Goal: Check status: Check status

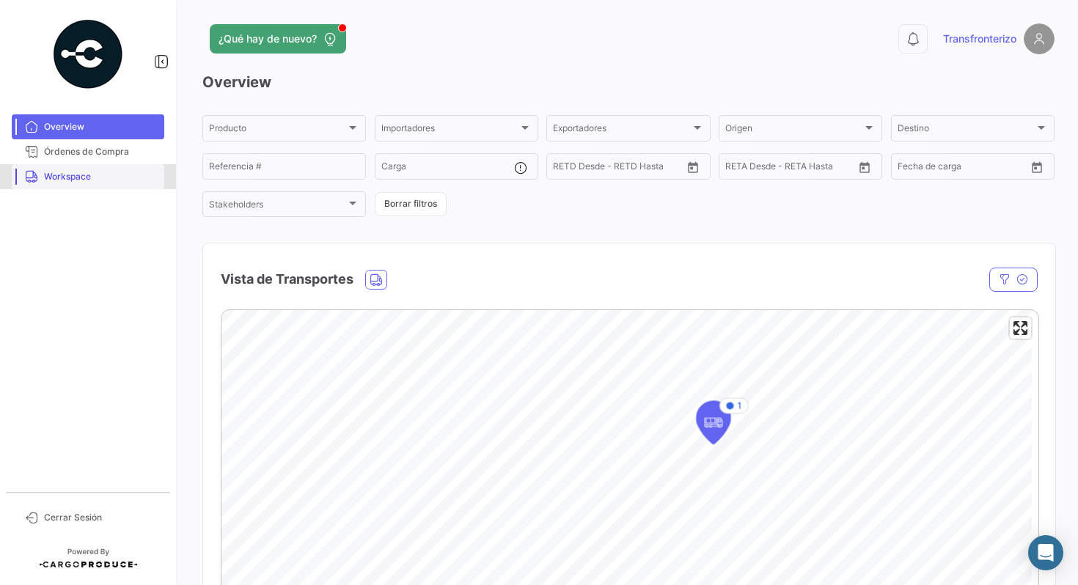
click at [85, 175] on span "Workspace" at bounding box center [101, 176] width 114 height 13
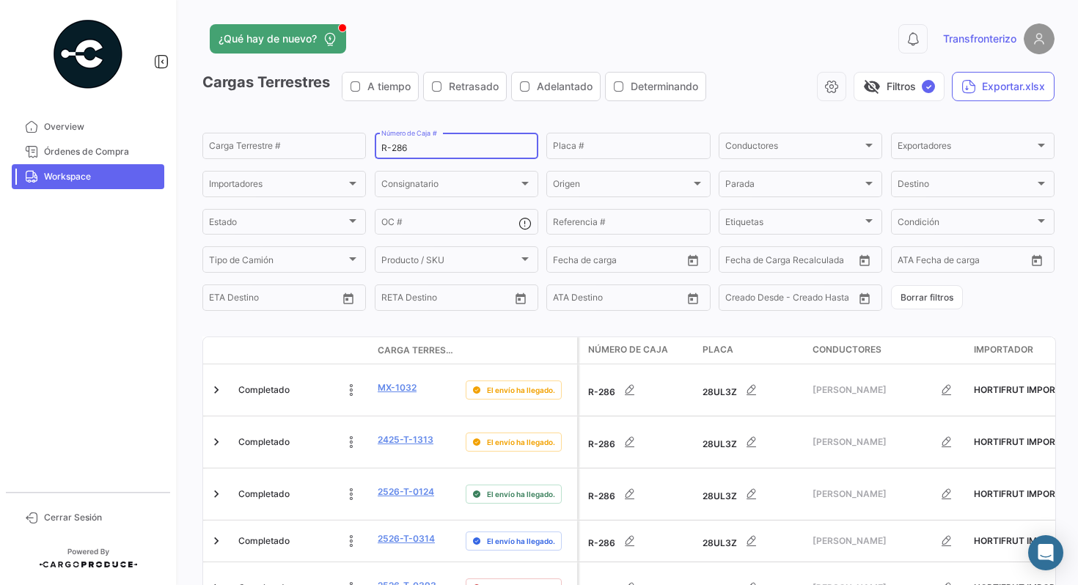
click at [425, 152] on input "R-286" at bounding box center [456, 148] width 150 height 10
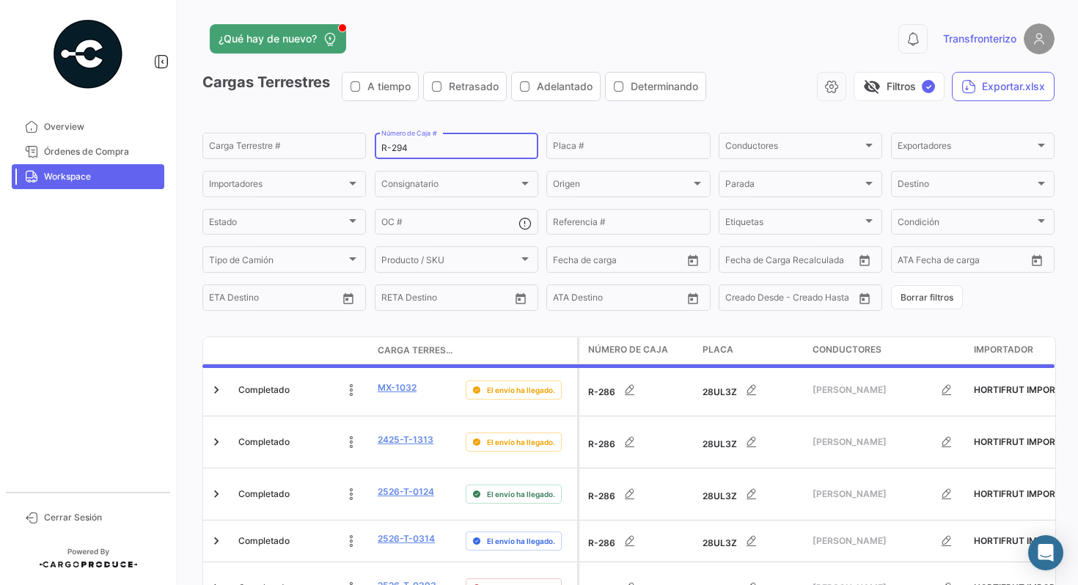
type input "R-294"
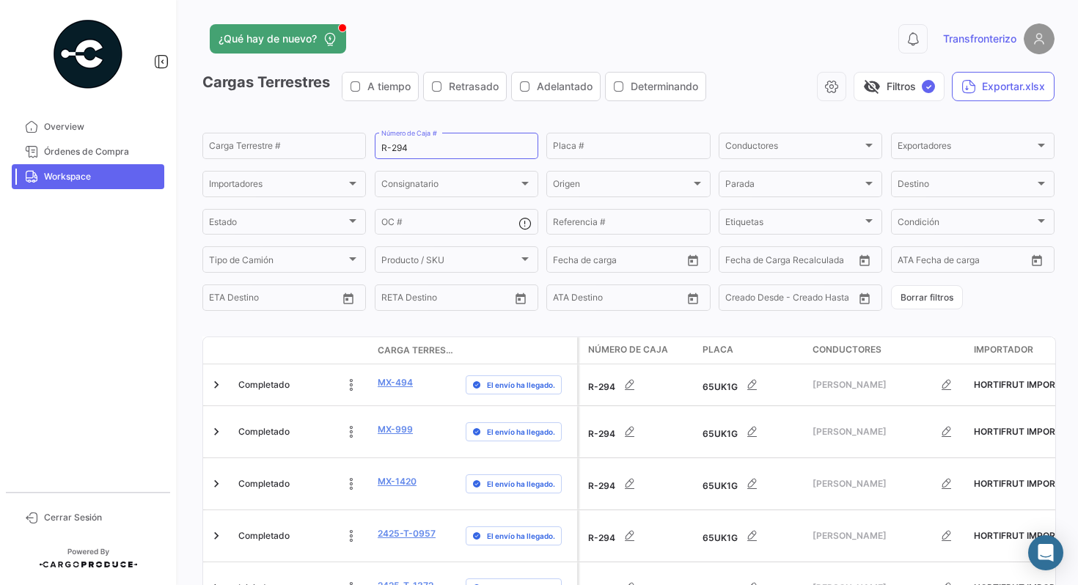
click at [539, 114] on app-list-header "Cargas Terrestres A tiempo Retrasado Adelantado Determinando visibility_off Fil…" at bounding box center [628, 192] width 852 height 241
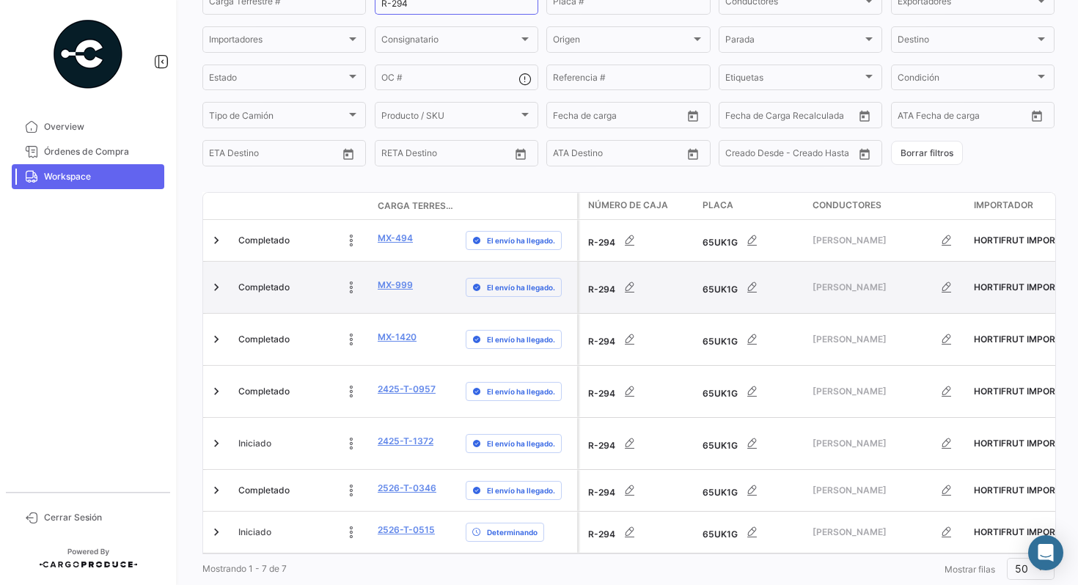
scroll to position [150, 0]
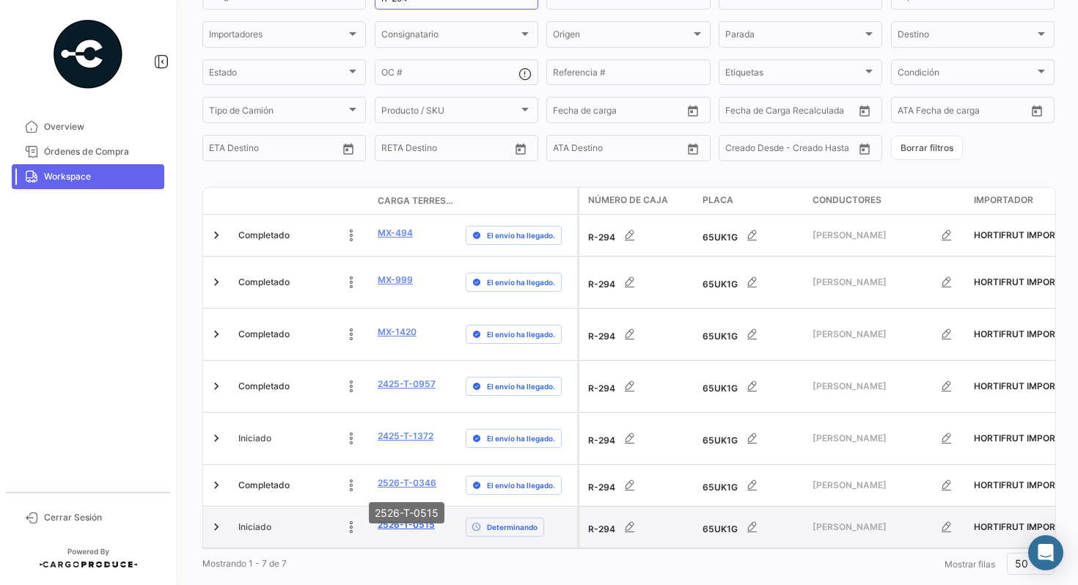
click at [400, 519] on link "2526-T-0515" at bounding box center [406, 525] width 57 height 13
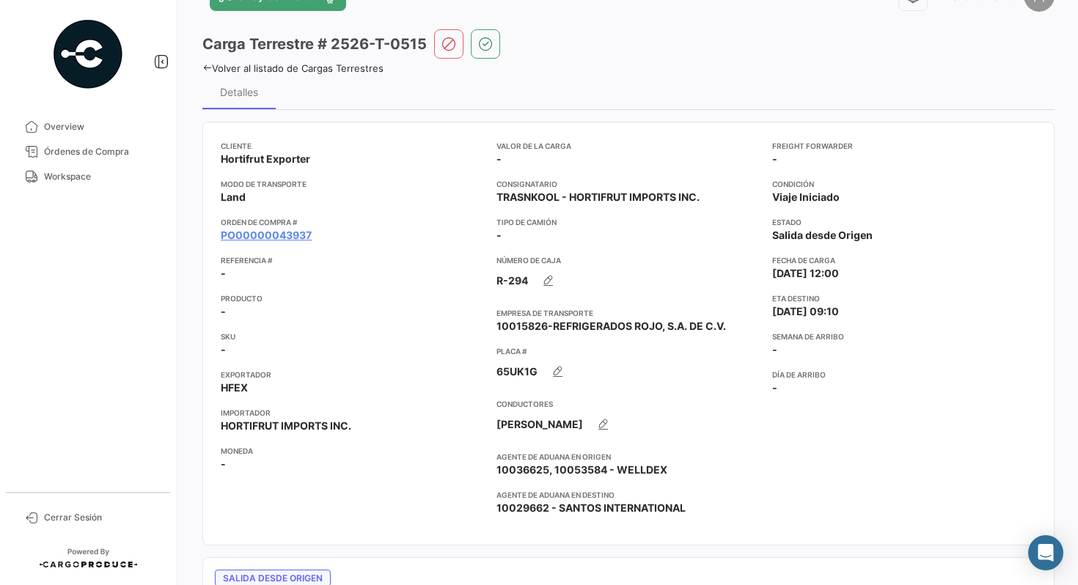
scroll to position [45, 0]
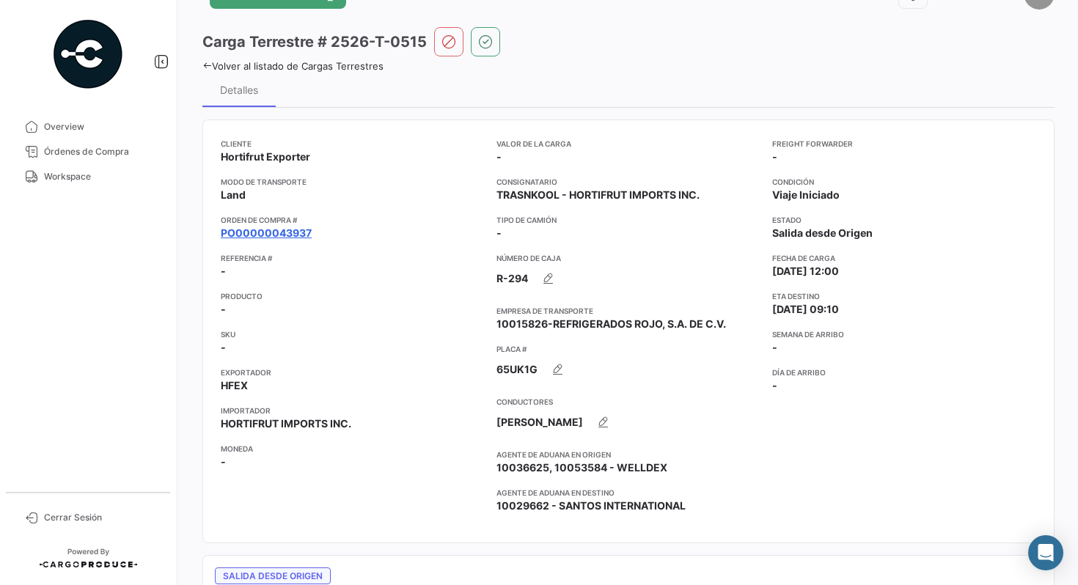
click at [279, 232] on link "PO00000043937" at bounding box center [266, 233] width 91 height 15
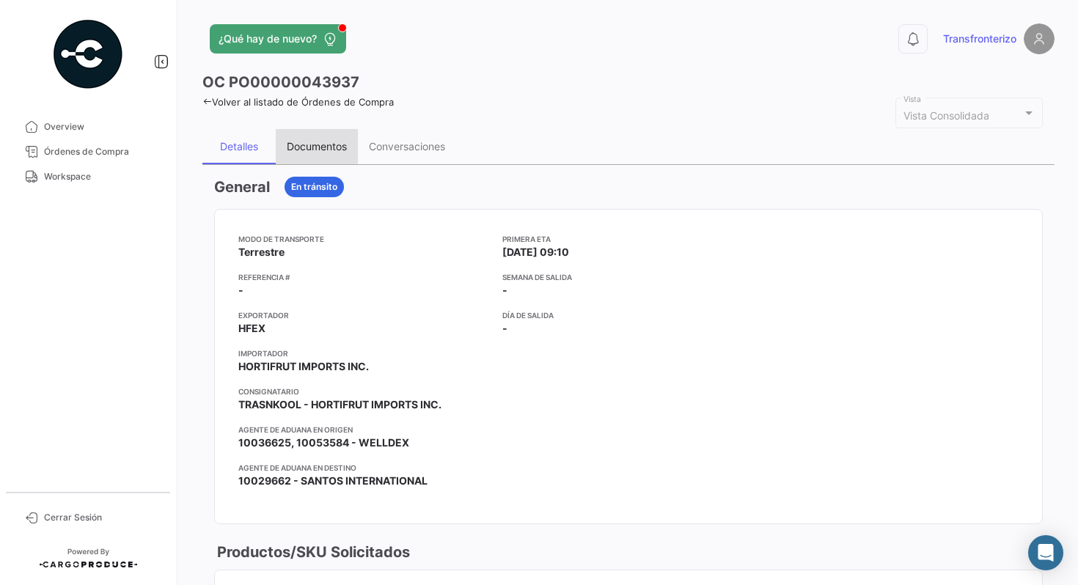
click at [329, 149] on div "Documentos" at bounding box center [317, 146] width 60 height 12
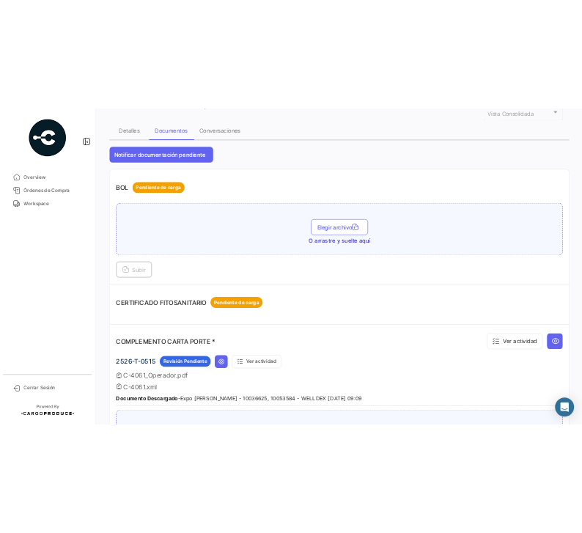
scroll to position [203, 0]
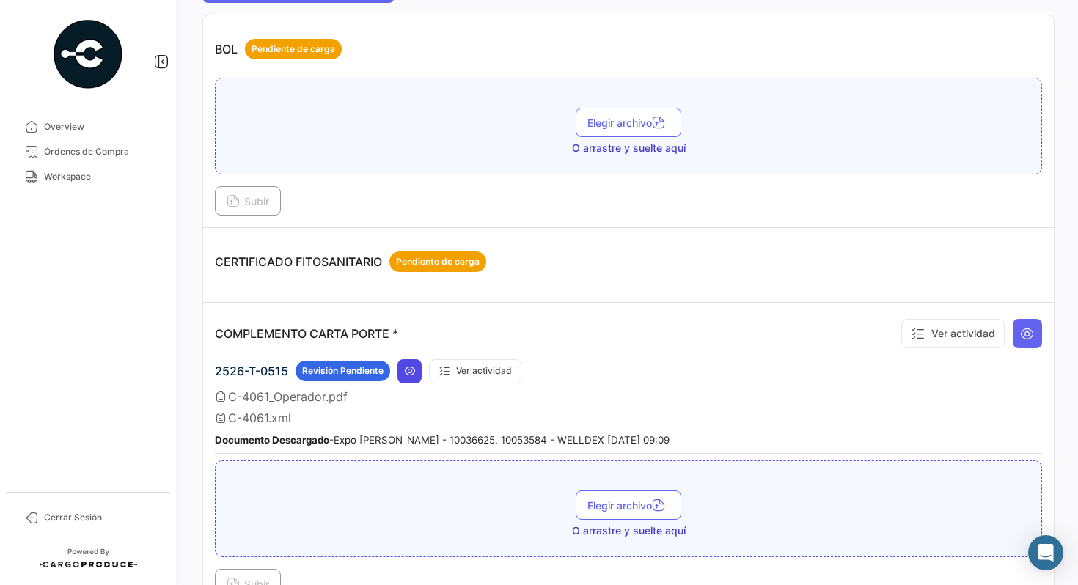
click at [411, 372] on icon at bounding box center [410, 371] width 12 height 12
